Goal: Transaction & Acquisition: Book appointment/travel/reservation

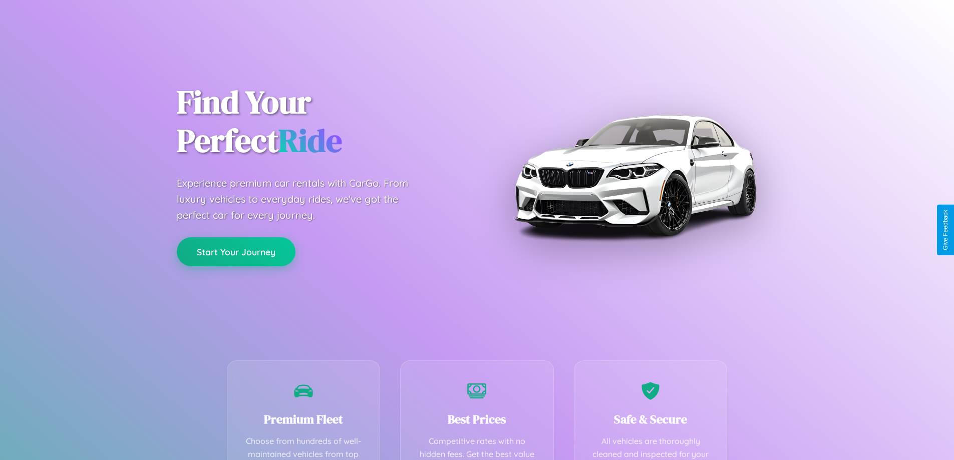
click at [236, 252] on button "Start Your Journey" at bounding box center [236, 251] width 119 height 29
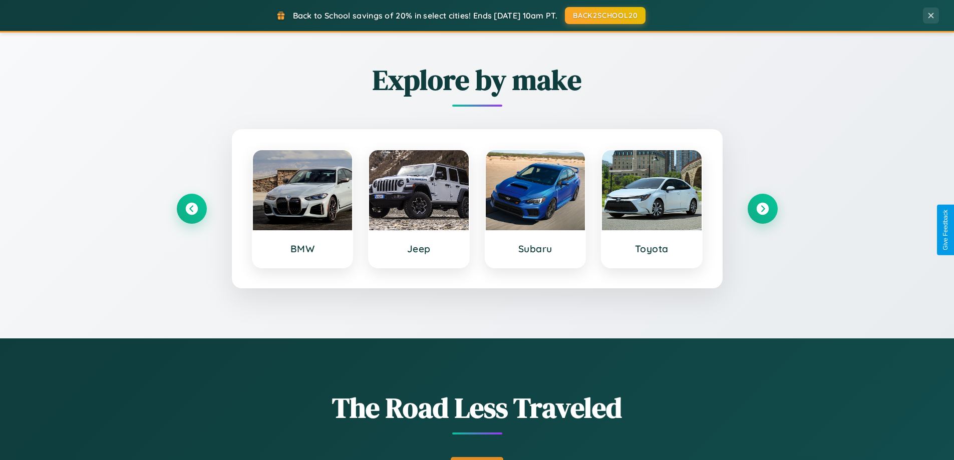
scroll to position [689, 0]
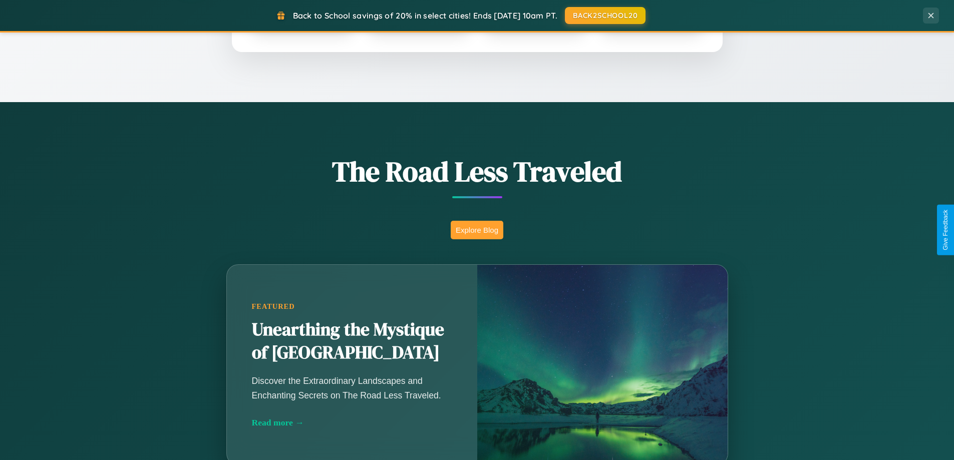
click at [477, 230] on button "Explore Blog" at bounding box center [477, 230] width 53 height 19
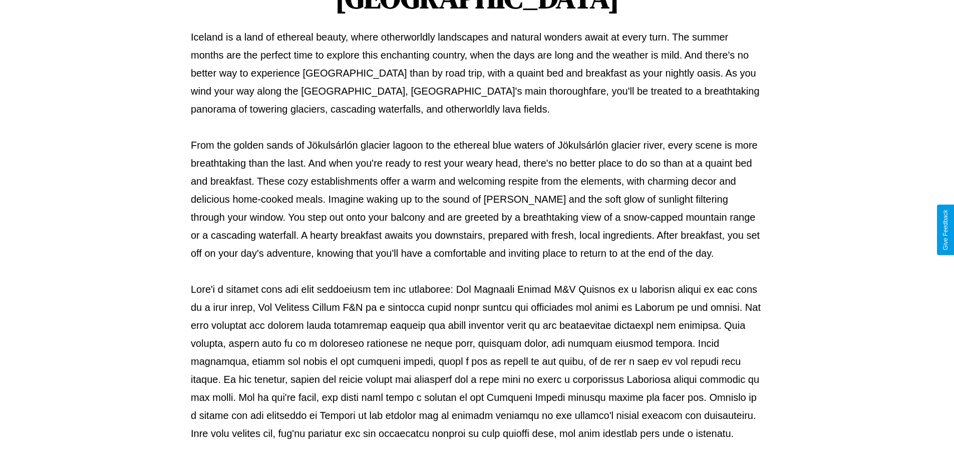
scroll to position [324, 0]
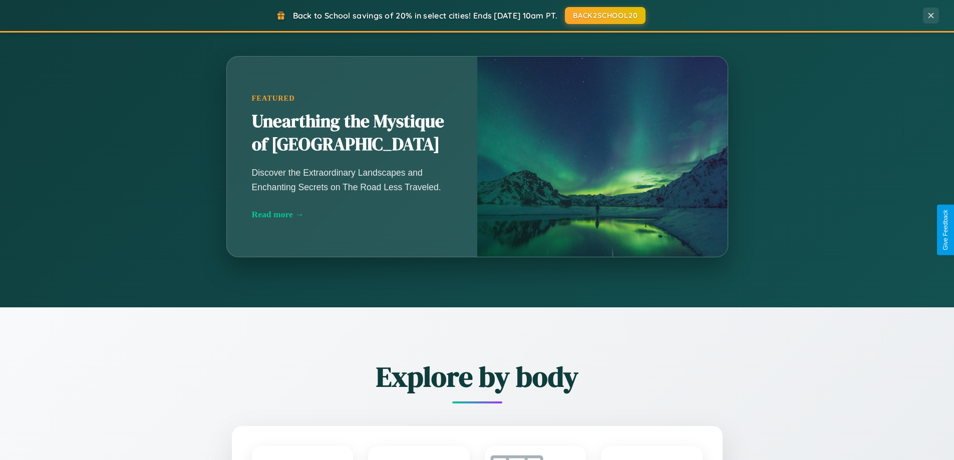
scroll to position [689, 0]
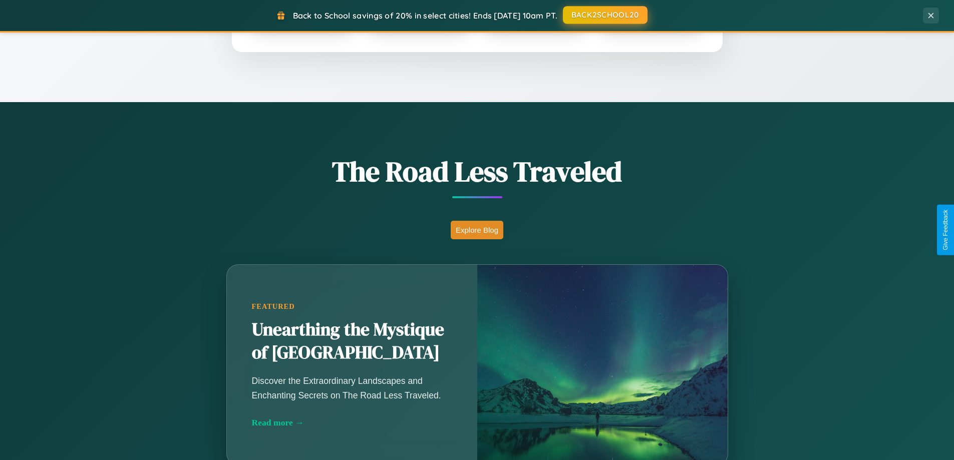
click at [604, 15] on button "BACK2SCHOOL20" at bounding box center [605, 15] width 85 height 18
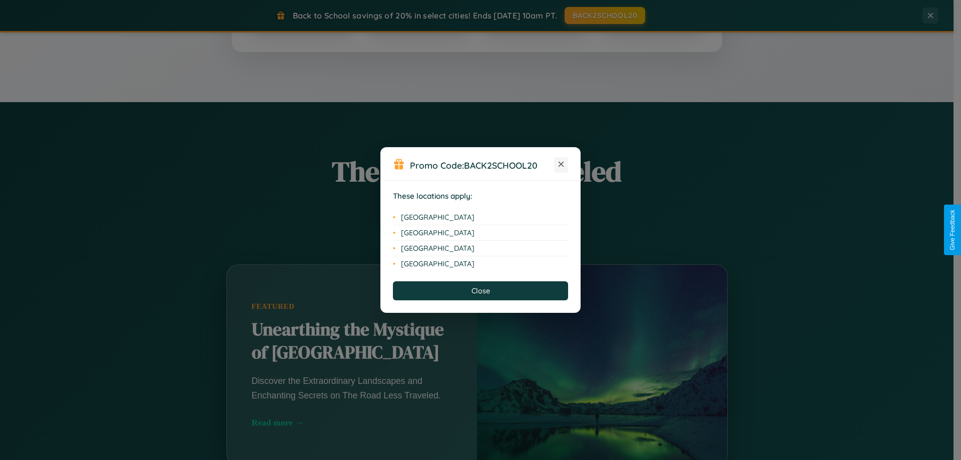
click at [561, 165] on icon at bounding box center [562, 165] width 6 height 6
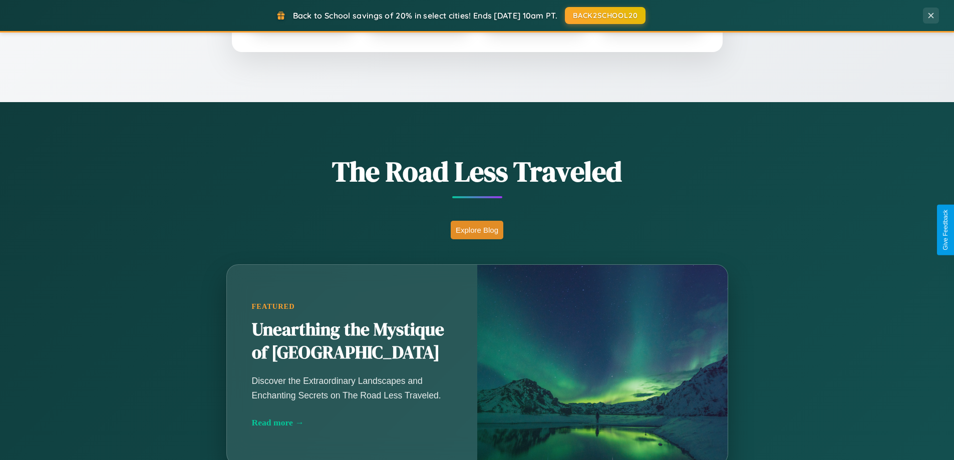
scroll to position [1927, 0]
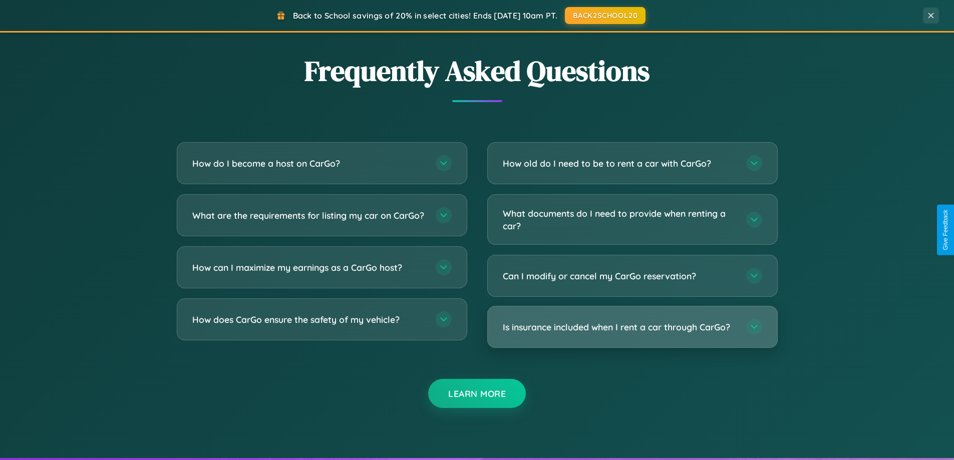
click at [632, 328] on h3 "Is insurance included when I rent a car through CarGo?" at bounding box center [619, 327] width 233 height 13
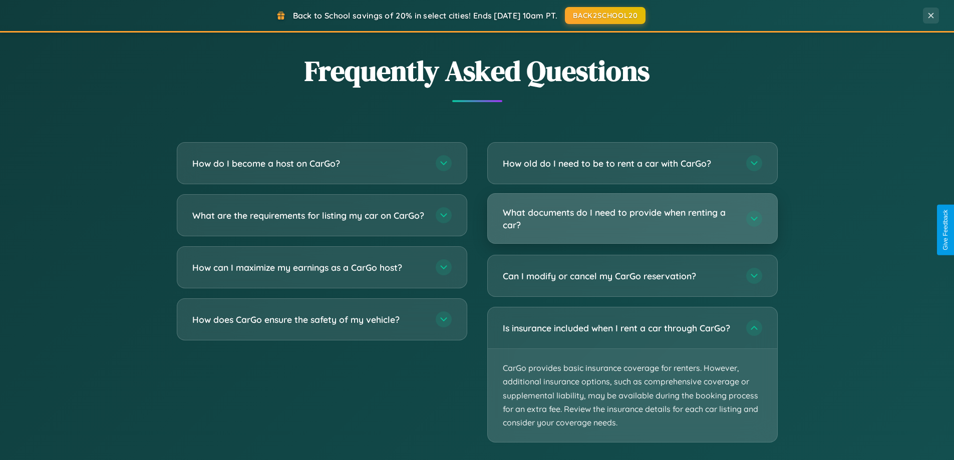
click at [632, 219] on h3 "What documents do I need to provide when renting a car?" at bounding box center [619, 218] width 233 height 25
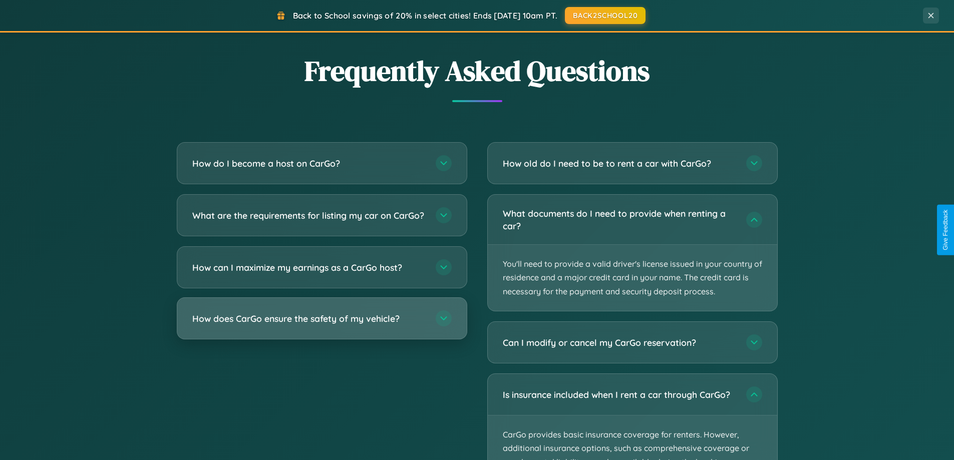
click at [321, 325] on h3 "How does CarGo ensure the safety of my vehicle?" at bounding box center [308, 318] width 233 height 13
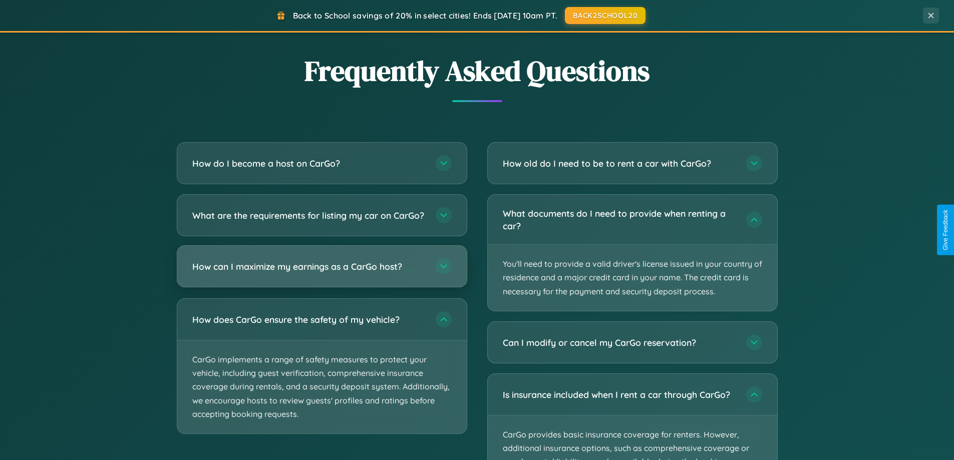
click at [321, 273] on h3 "How can I maximize my earnings as a CarGo host?" at bounding box center [308, 266] width 233 height 13
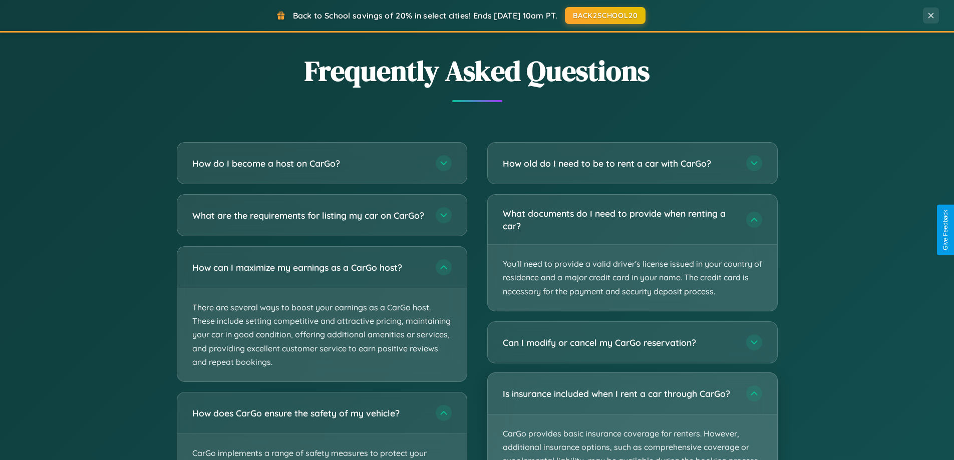
click at [632, 416] on p "CarGo provides basic insurance coverage for renters. However, additional insura…" at bounding box center [632, 461] width 289 height 93
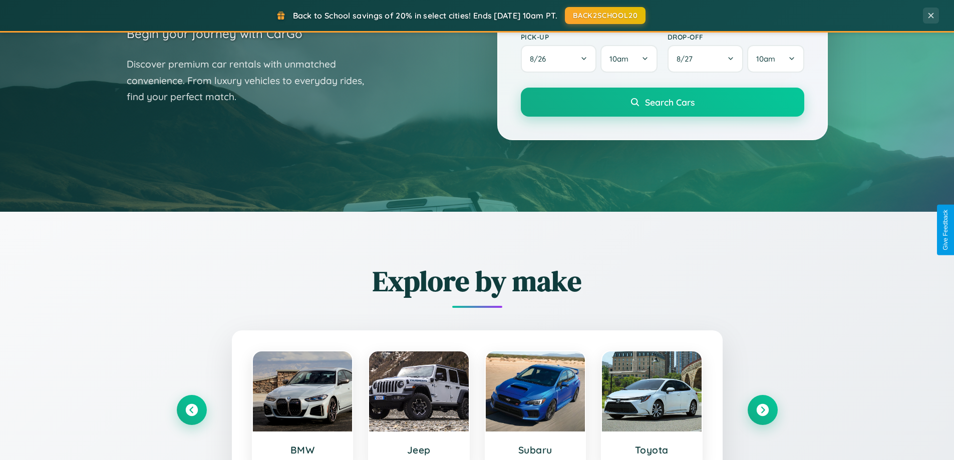
scroll to position [30, 0]
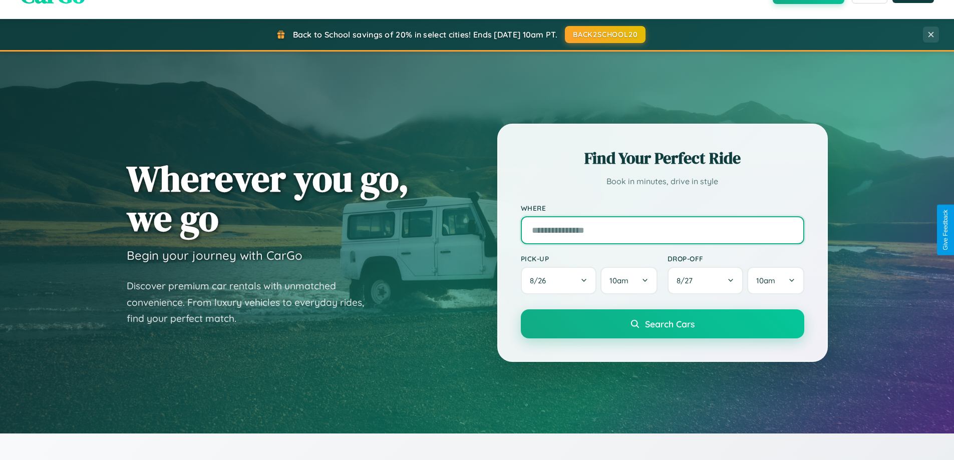
click at [662, 230] on input "text" at bounding box center [662, 230] width 283 height 28
type input "**********"
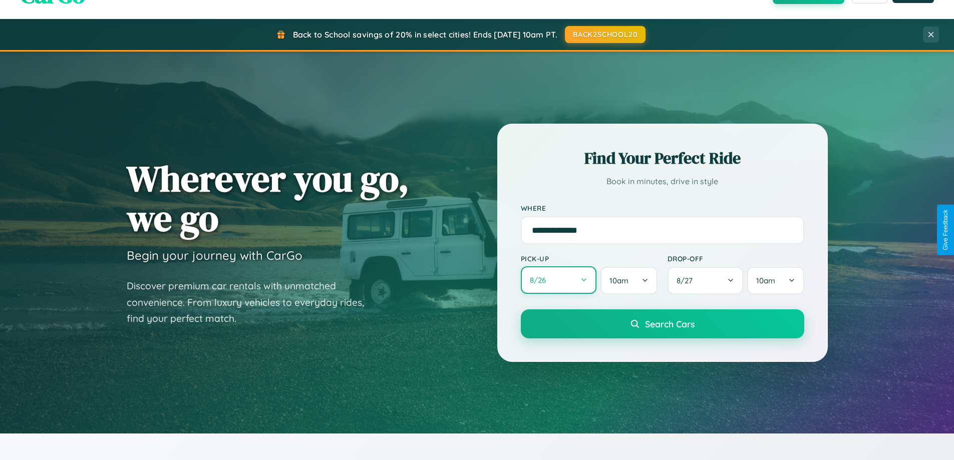
click at [558, 280] on button "8 / 26" at bounding box center [559, 280] width 76 height 28
select select "*"
select select "****"
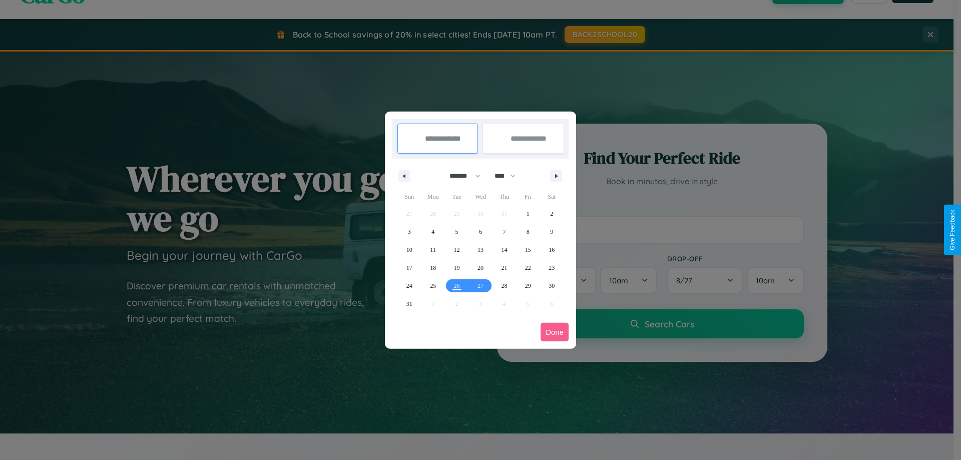
click at [461, 176] on select "******* ******** ***** ***** *** **** **** ****** ********* ******* ******** **…" at bounding box center [463, 176] width 43 height 17
click at [528, 285] on span "29" at bounding box center [528, 286] width 6 height 18
type input "**********"
click at [552, 285] on span "30" at bounding box center [552, 286] width 6 height 18
type input "**********"
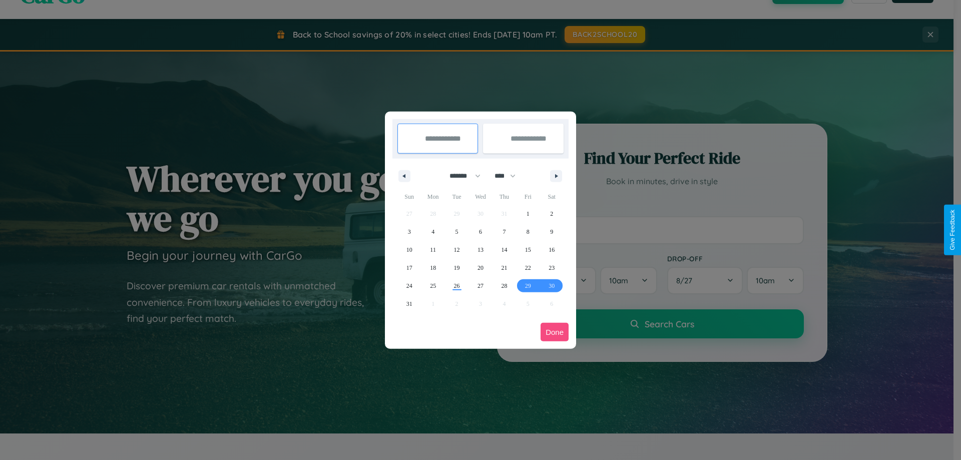
click at [555, 332] on button "Done" at bounding box center [555, 332] width 28 height 19
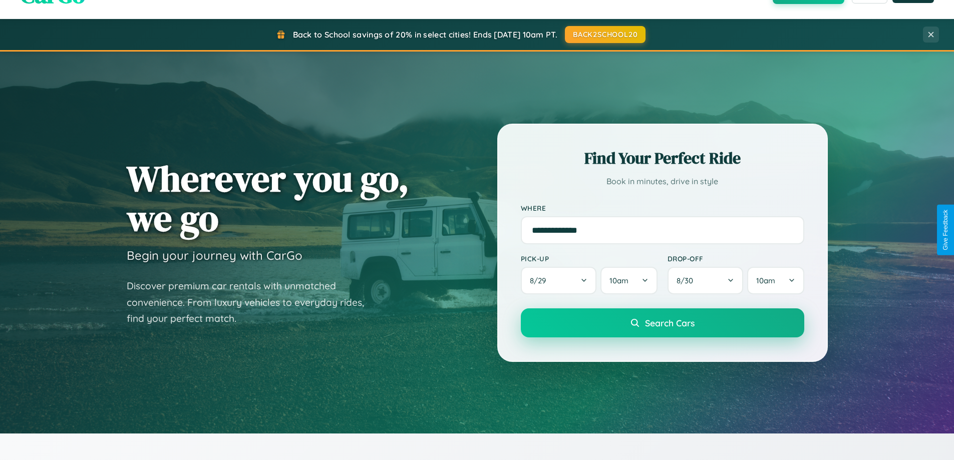
click at [662, 323] on span "Search Cars" at bounding box center [670, 322] width 50 height 11
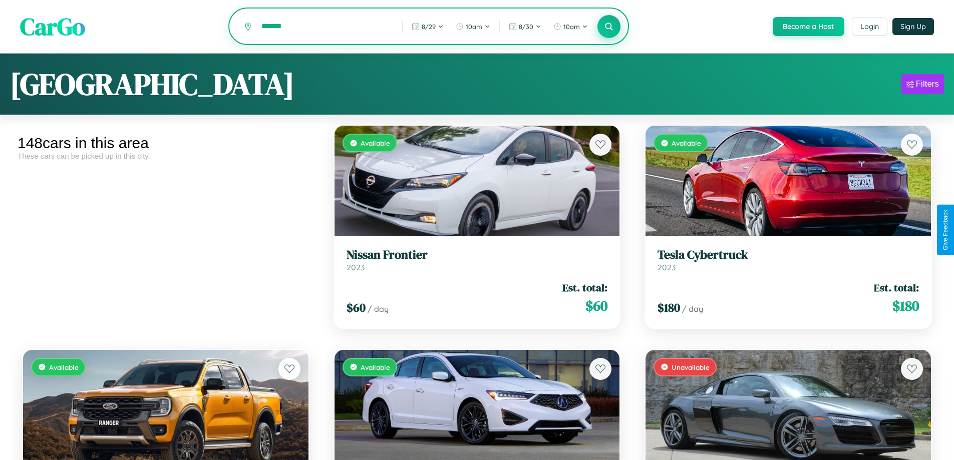
type input "*******"
click at [608, 27] on icon at bounding box center [609, 27] width 10 height 10
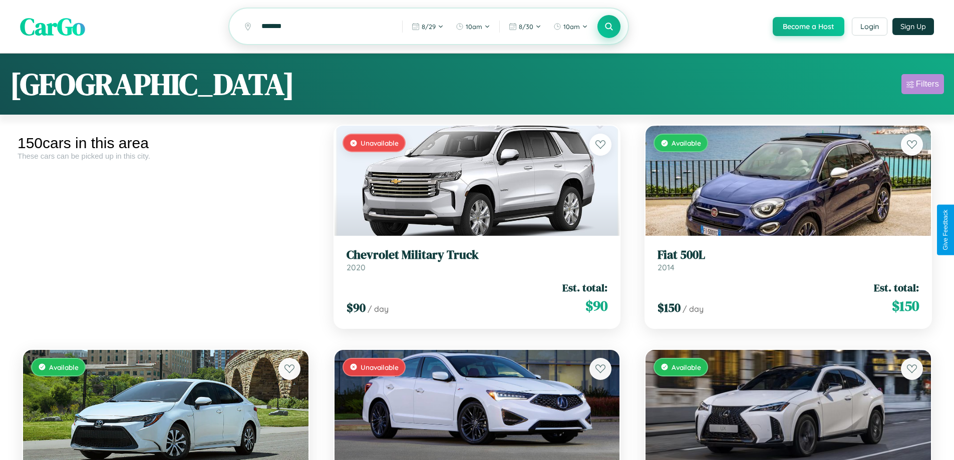
click at [922, 86] on div "Filters" at bounding box center [927, 84] width 23 height 10
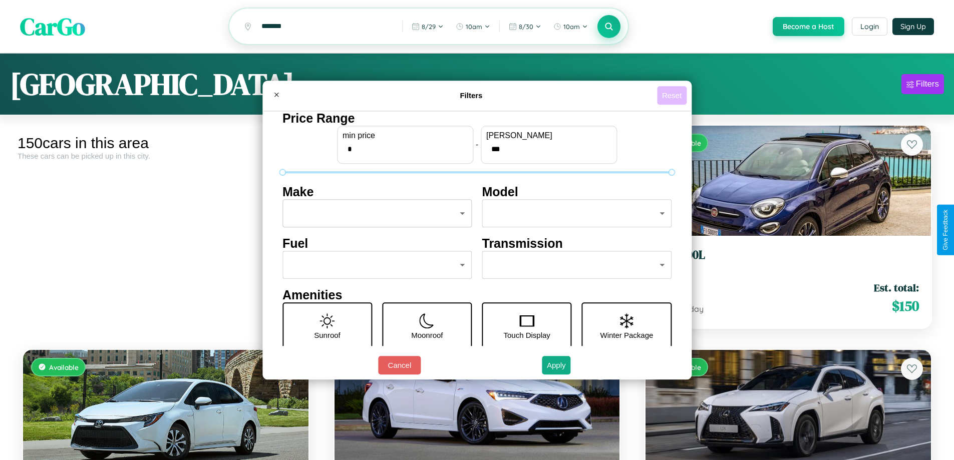
click at [673, 95] on button "Reset" at bounding box center [672, 95] width 30 height 19
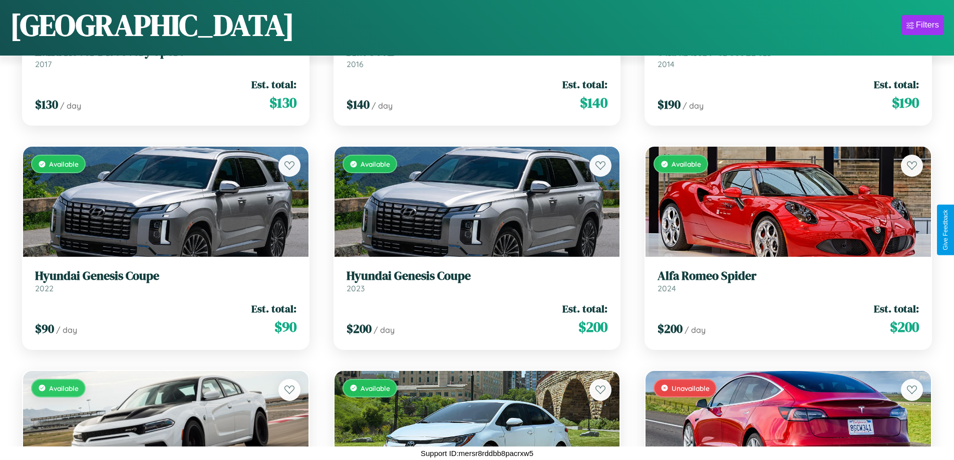
scroll to position [6418, 0]
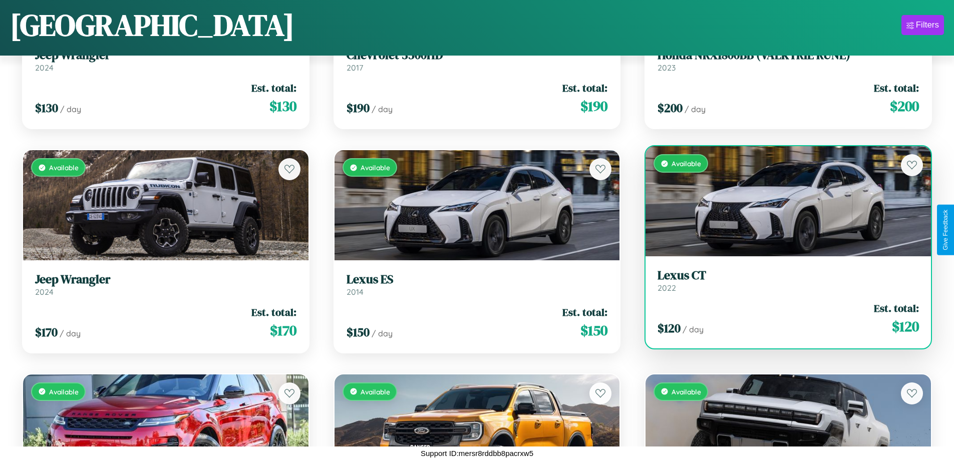
click at [782, 280] on h3 "Lexus CT" at bounding box center [787, 275] width 261 height 15
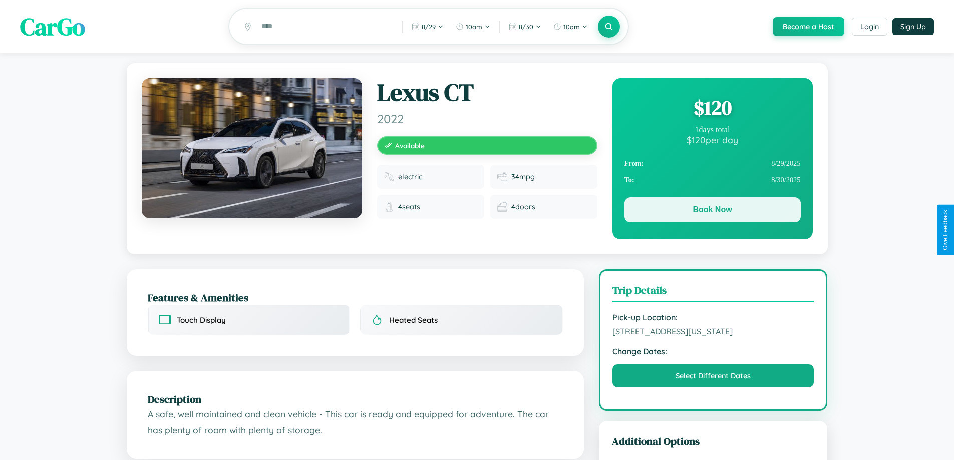
click at [712, 211] on button "Book Now" at bounding box center [712, 209] width 176 height 25
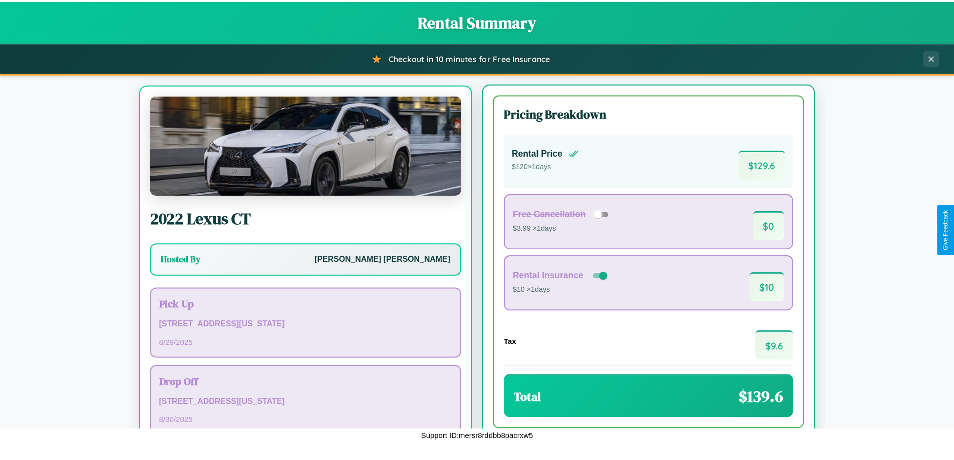
scroll to position [47, 0]
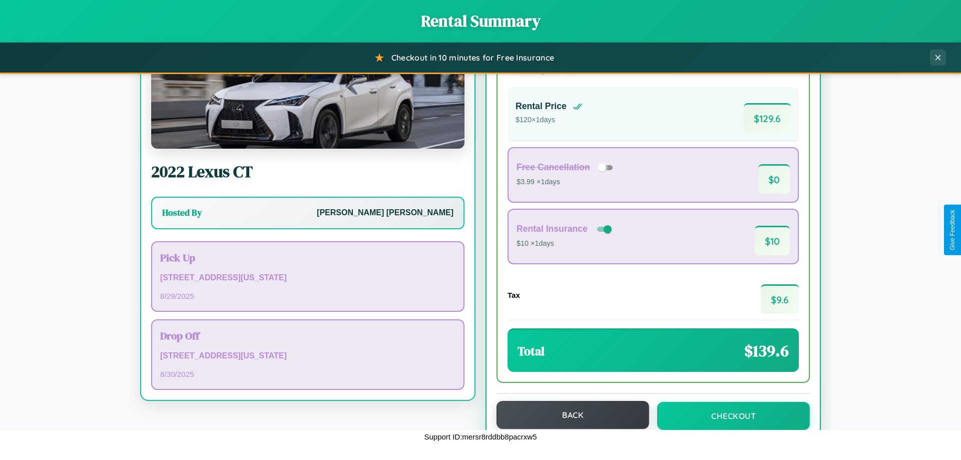
click at [568, 415] on button "Back" at bounding box center [573, 415] width 153 height 28
